Goal: Use online tool/utility: Utilize a website feature to perform a specific function

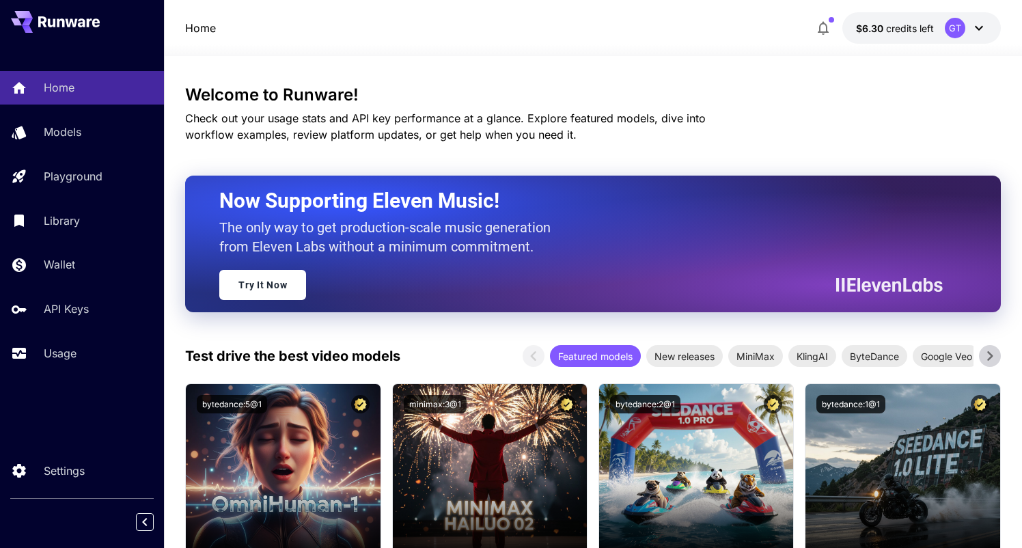
click at [74, 139] on p "Models" at bounding box center [63, 132] width 38 height 16
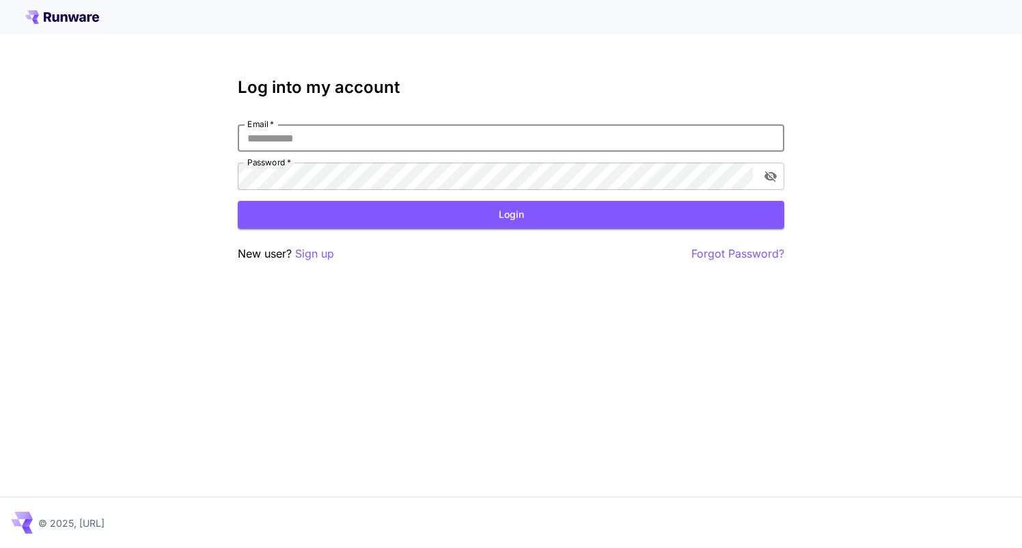
click at [309, 141] on input "Email   *" at bounding box center [511, 137] width 546 height 27
type input "**********"
click at [301, 218] on button "Login" at bounding box center [511, 215] width 546 height 28
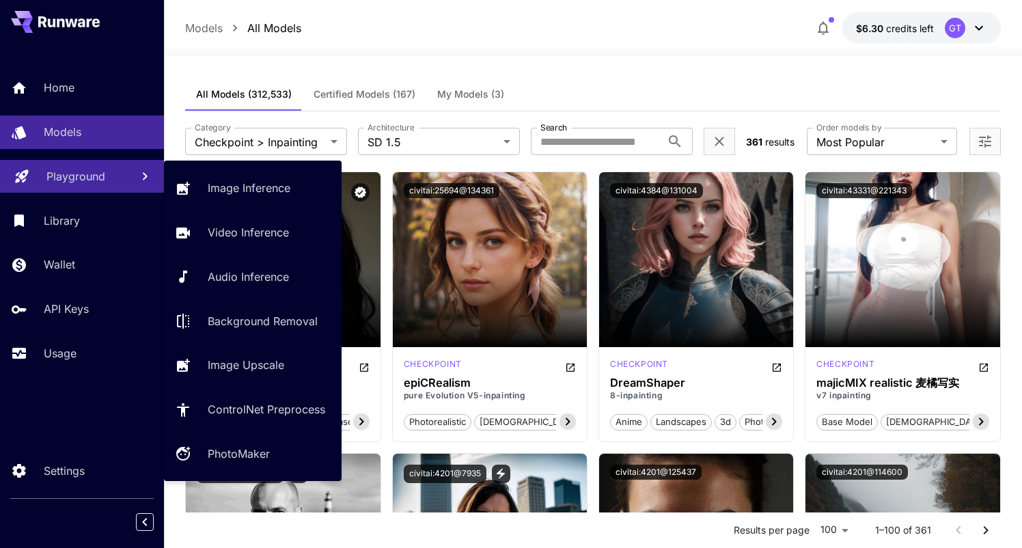
click at [92, 174] on p "Playground" at bounding box center [75, 176] width 59 height 16
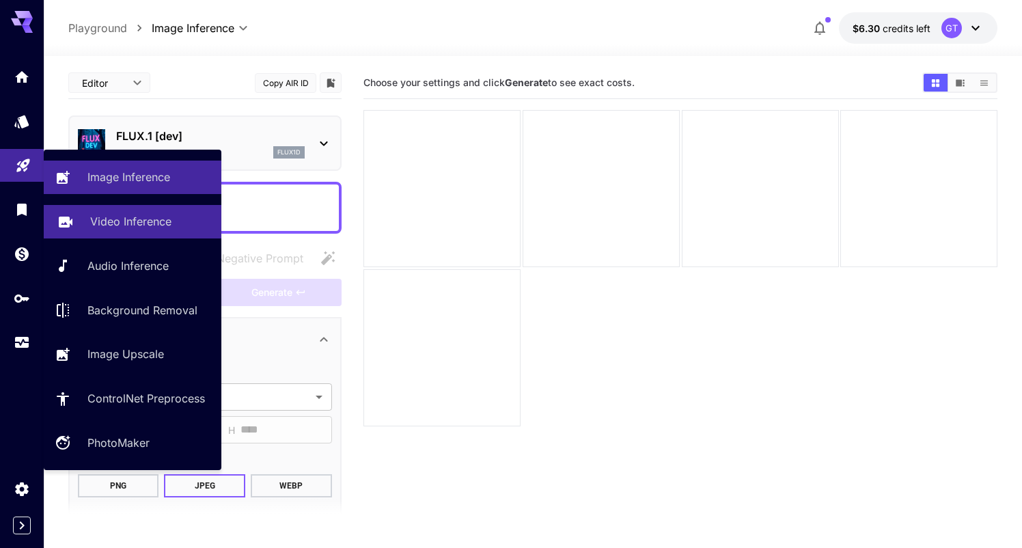
drag, startPoint x: 139, startPoint y: 223, endPoint x: 191, endPoint y: 231, distance: 51.9
click at [140, 222] on p "Video Inference" at bounding box center [130, 221] width 81 height 16
type input "**********"
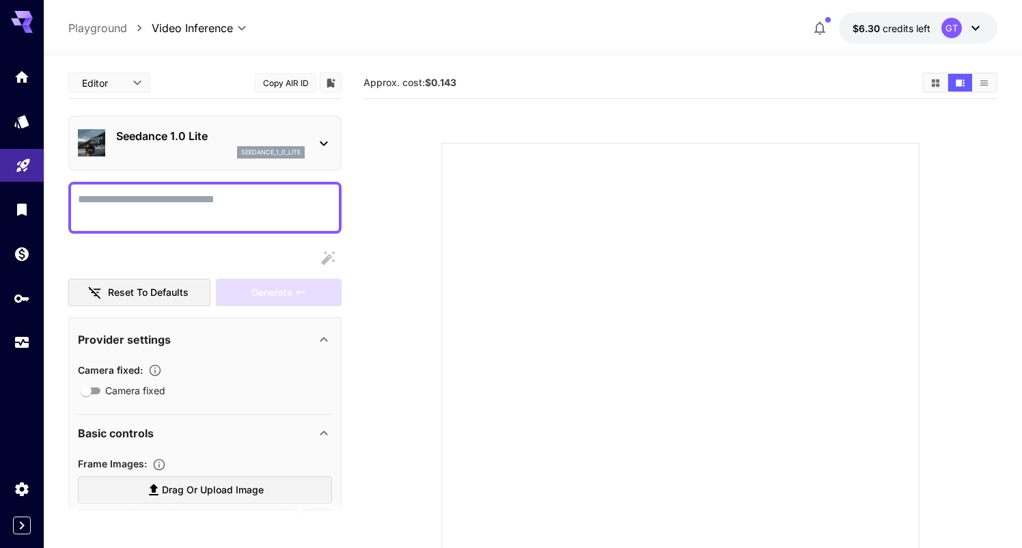
click at [327, 139] on icon at bounding box center [324, 143] width 16 height 16
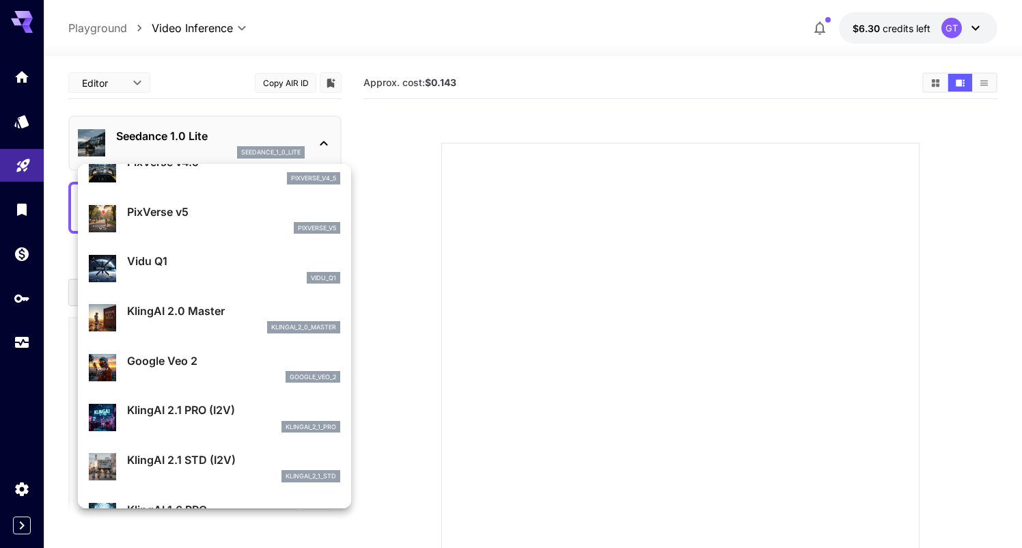
scroll to position [421, 0]
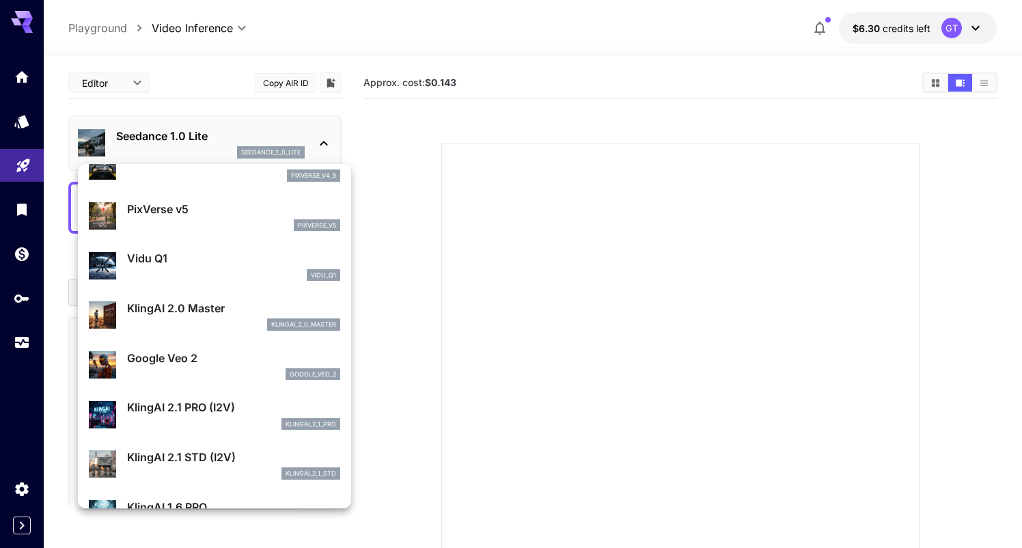
click at [197, 419] on div "klingai_2_1_pro" at bounding box center [233, 424] width 213 height 12
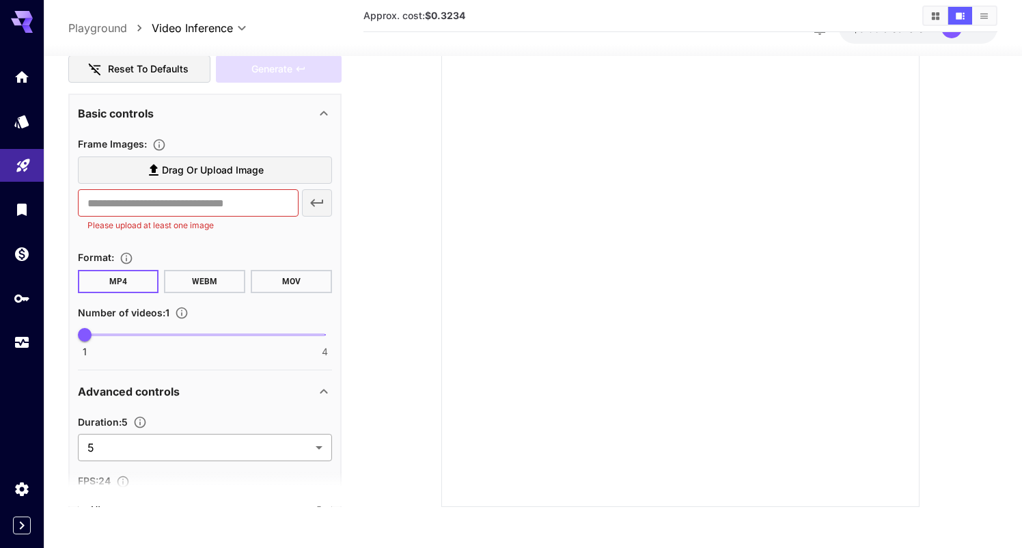
scroll to position [200, 0]
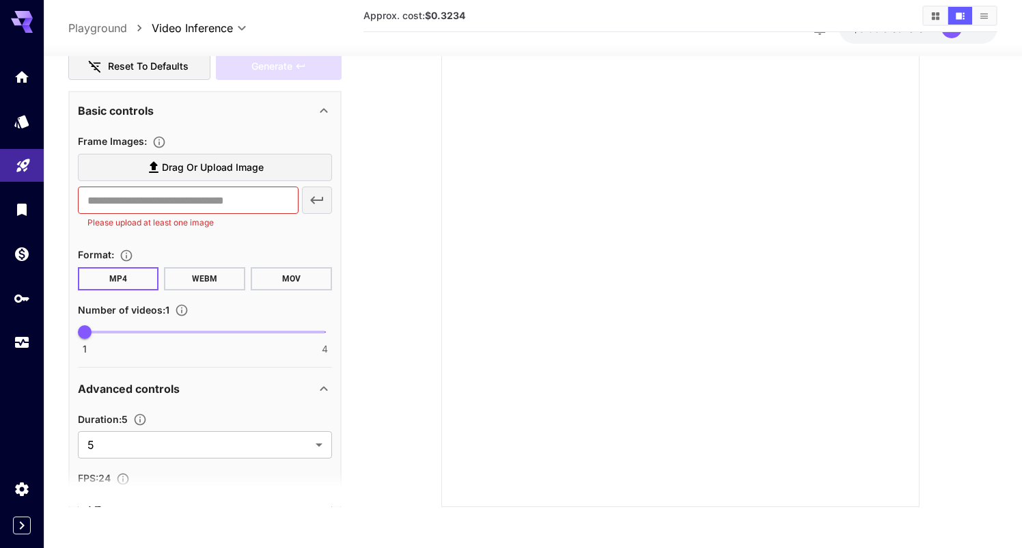
click at [322, 385] on icon at bounding box center [324, 388] width 16 height 16
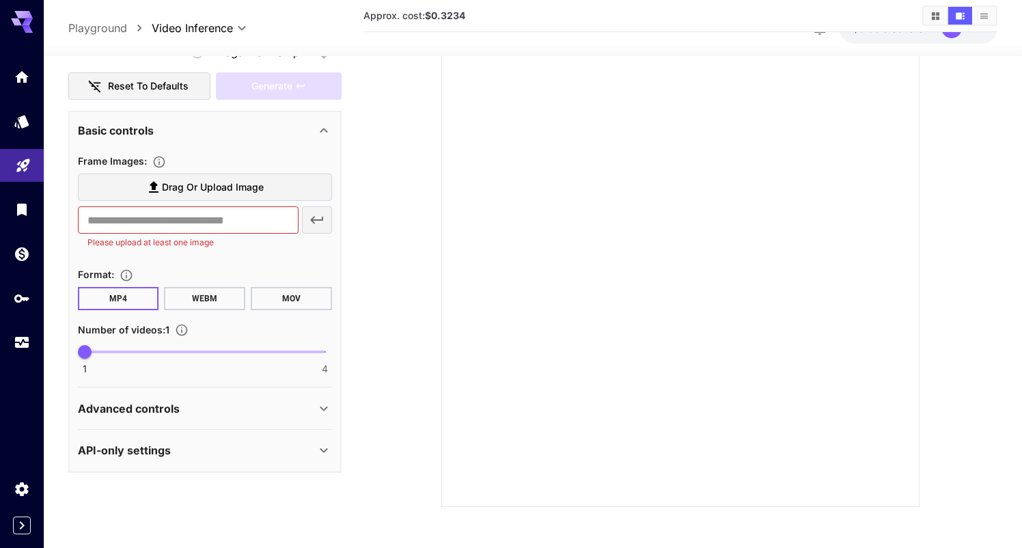
scroll to position [180, 0]
click at [325, 406] on icon at bounding box center [324, 408] width 16 height 16
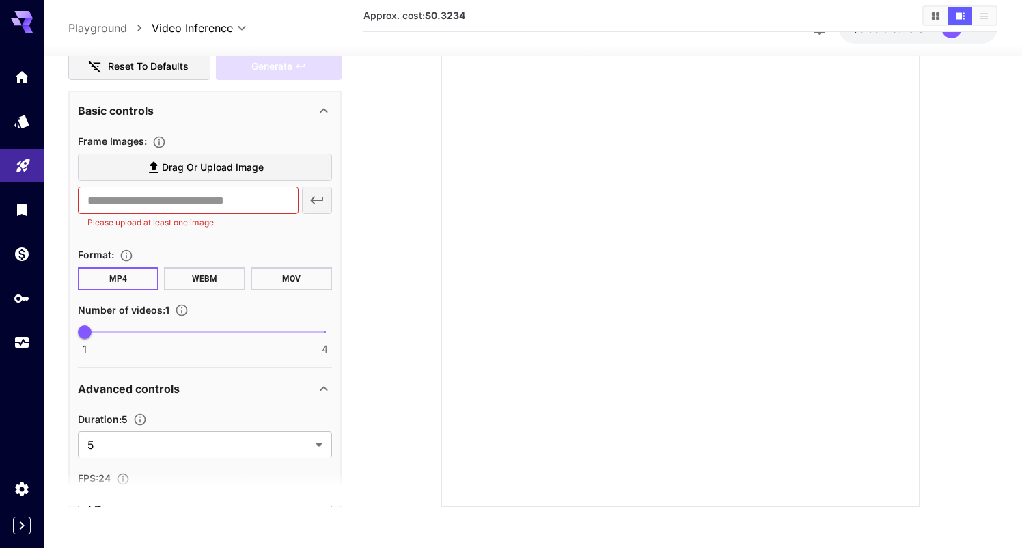
scroll to position [303, 0]
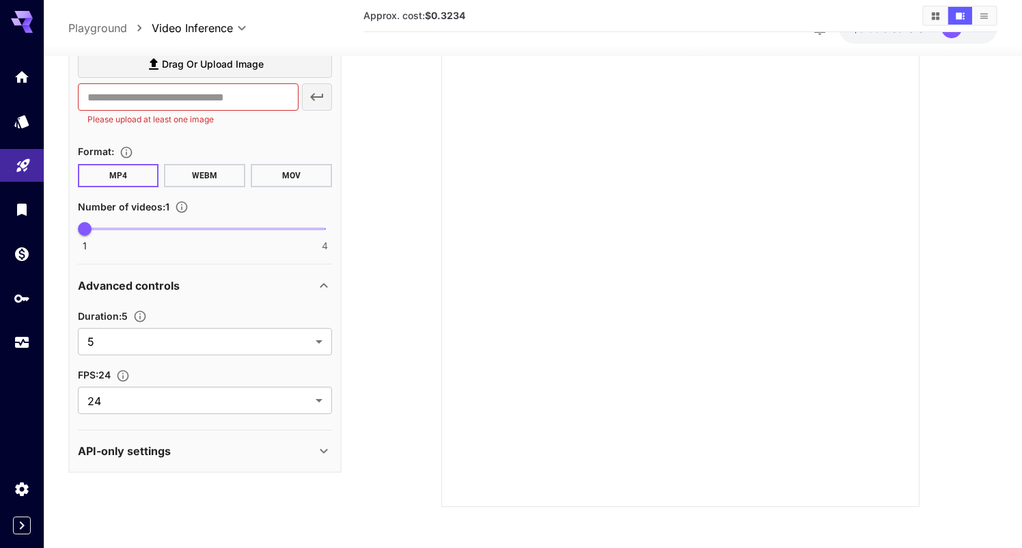
click at [206, 180] on button "WEBM" at bounding box center [204, 175] width 81 height 23
click at [138, 178] on button "MP4" at bounding box center [118, 175] width 81 height 23
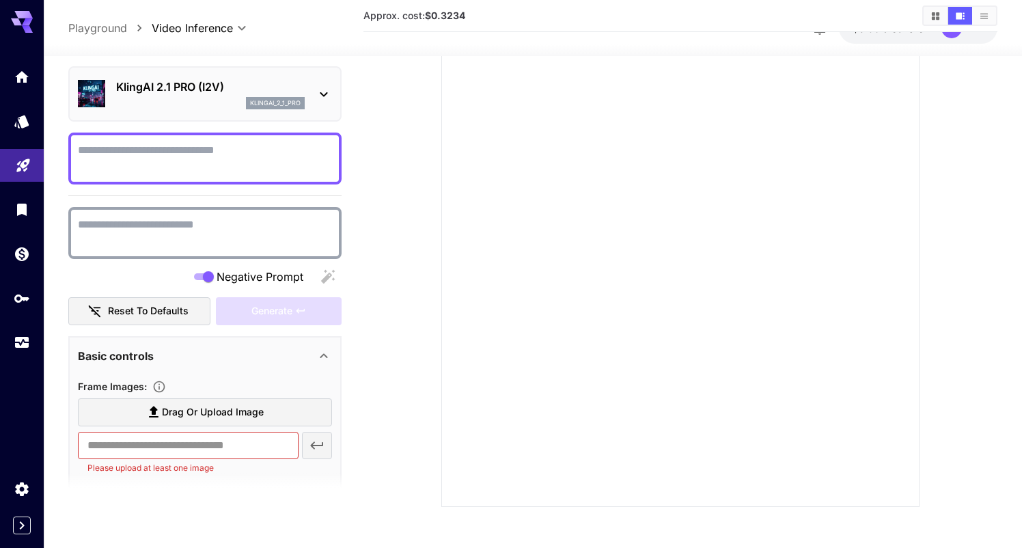
scroll to position [0, 0]
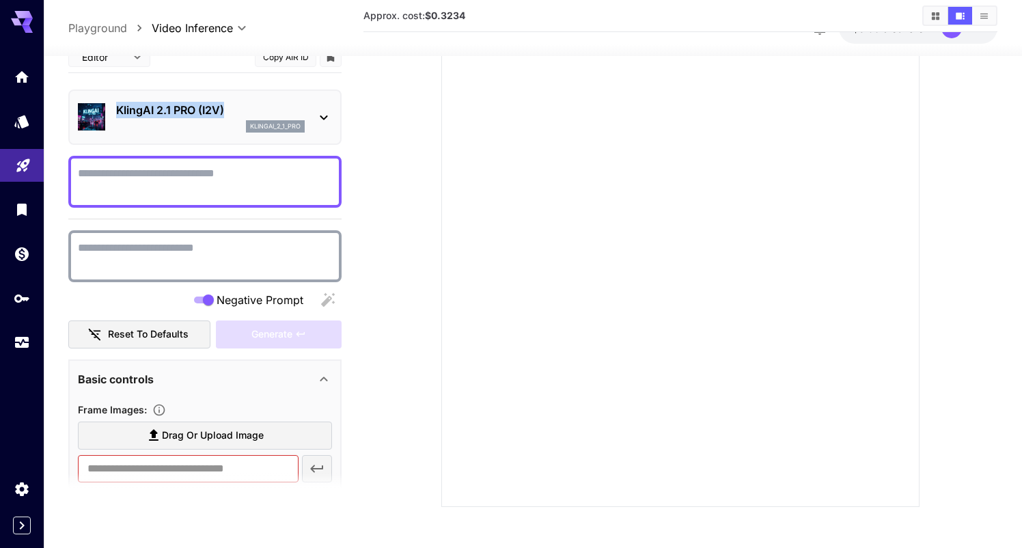
drag, startPoint x: 163, startPoint y: 108, endPoint x: 115, endPoint y: 107, distance: 47.8
click at [115, 107] on div "KlingAI 2.1 PRO (I2V) klingai_2_1_pro" at bounding box center [205, 117] width 254 height 42
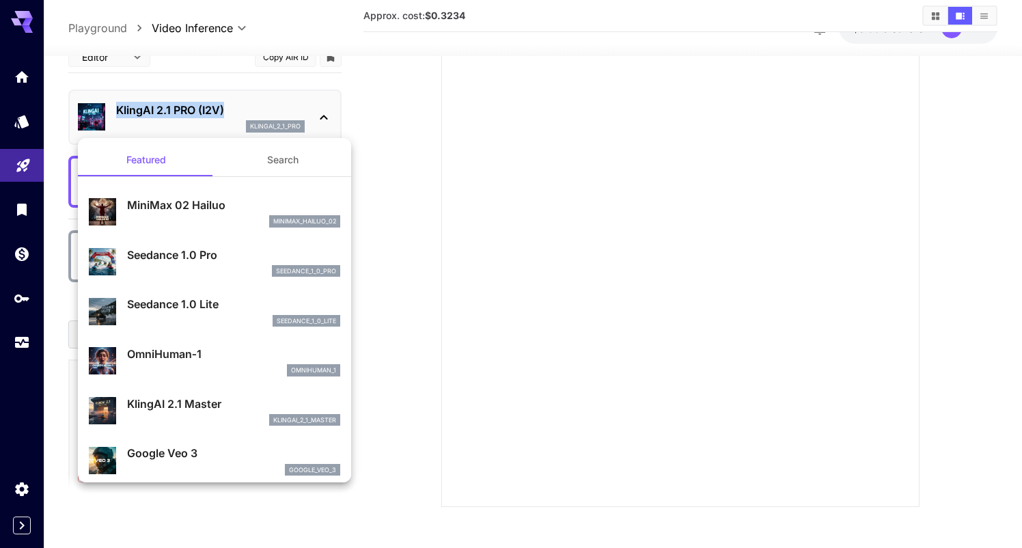
copy p "KlingAI 2.1 PRO (I2V)"
